Goal: Task Accomplishment & Management: Use online tool/utility

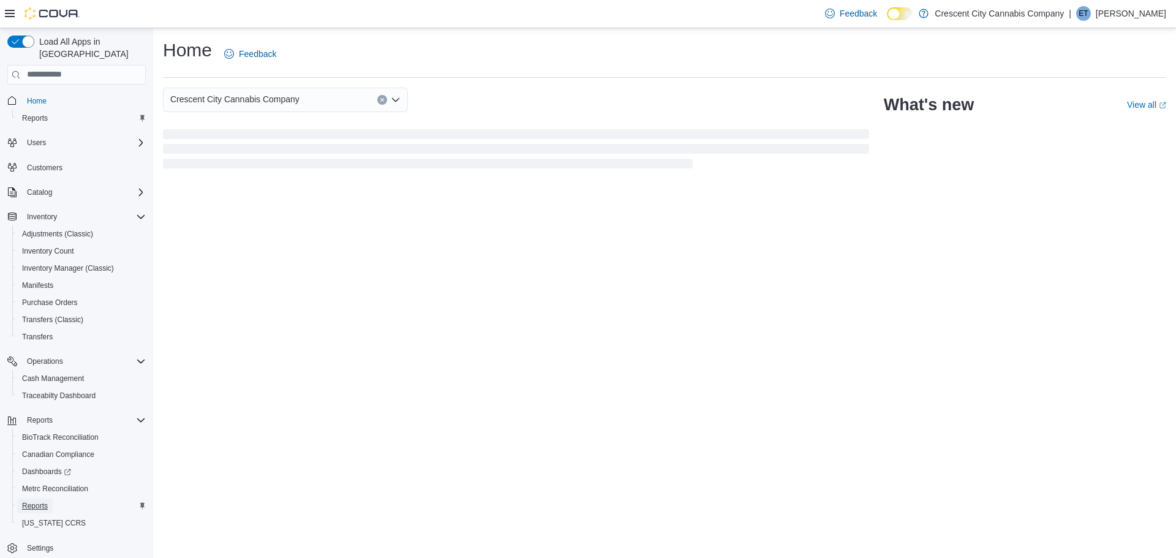
click at [43, 501] on span "Reports" at bounding box center [35, 506] width 26 height 10
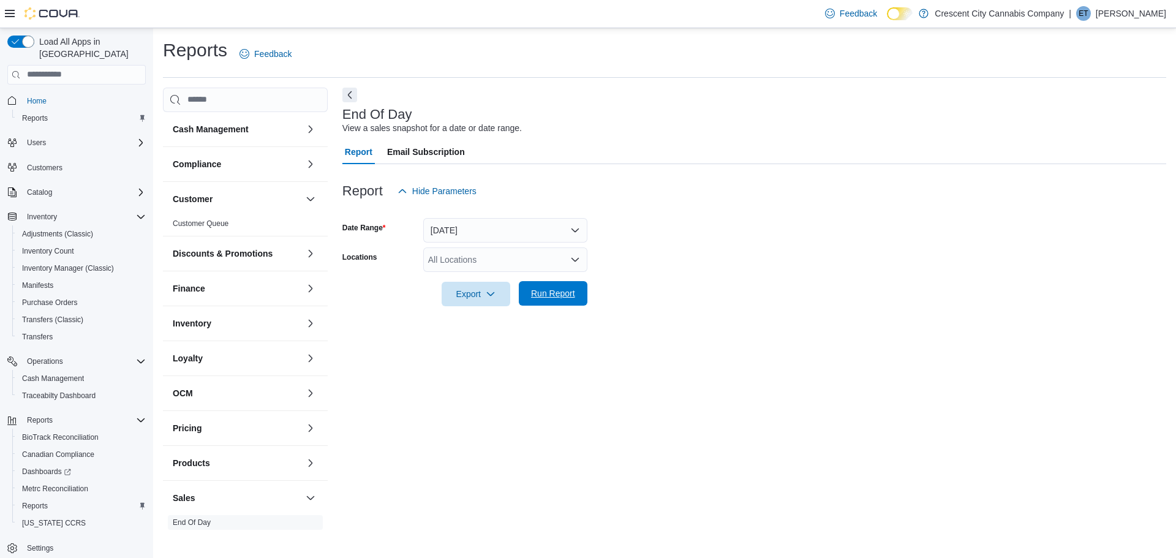
click at [552, 295] on span "Run Report" at bounding box center [553, 293] width 44 height 12
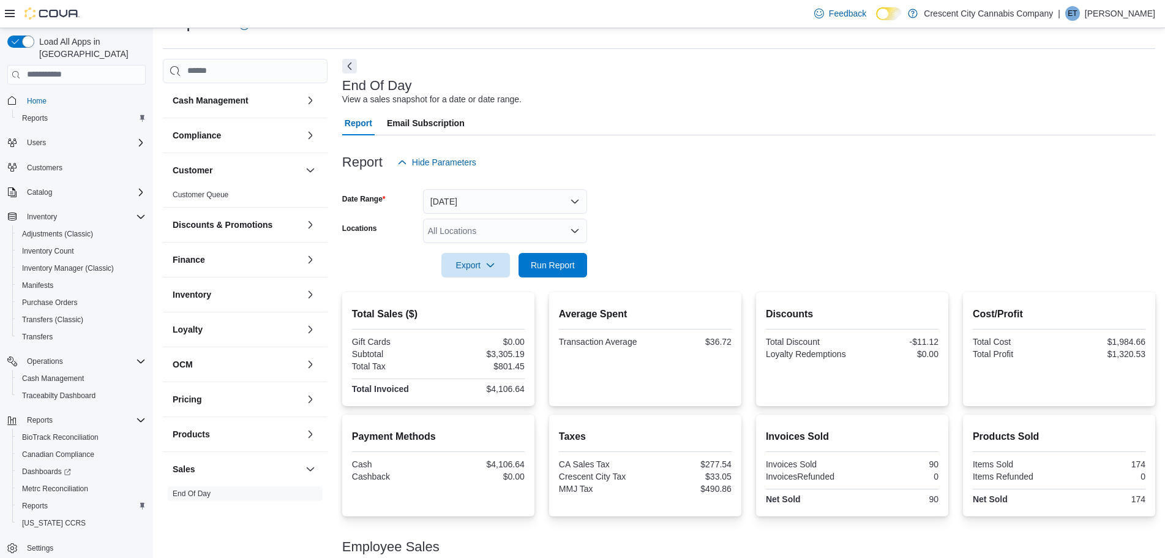
scroll to position [28, 0]
click at [551, 264] on span "Run Report" at bounding box center [553, 265] width 44 height 12
drag, startPoint x: 649, startPoint y: 67, endPoint x: 427, endPoint y: 82, distance: 221.6
click at [639, 75] on div "End Of Day View a sales snapshot for a date or date range. Report Email Subscri…" at bounding box center [748, 334] width 813 height 550
